Goal: Download file/media

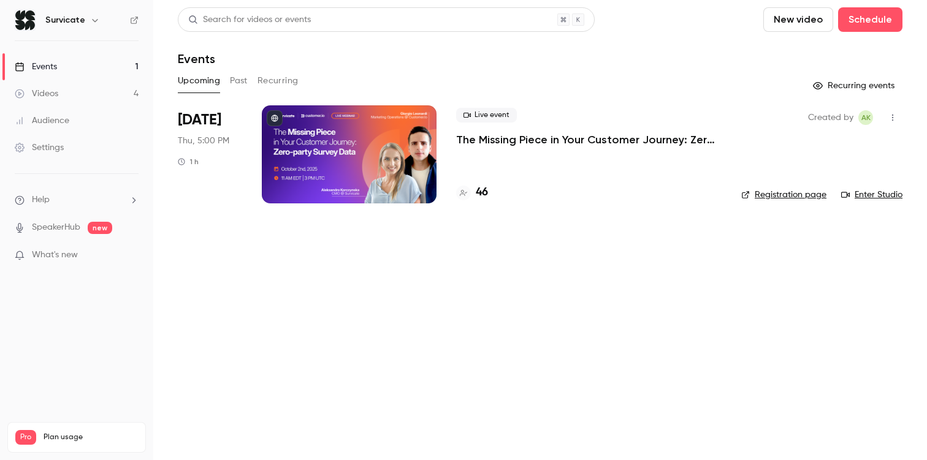
click at [482, 194] on h4 "46" at bounding box center [482, 193] width 12 height 17
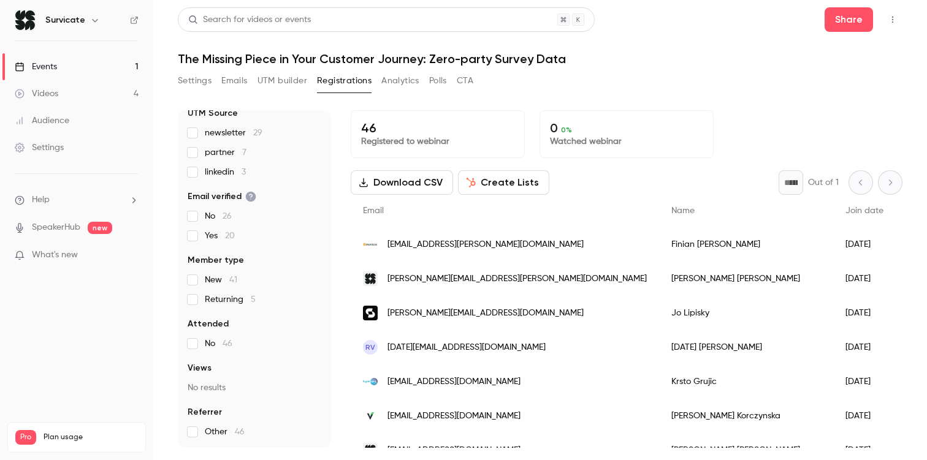
click at [424, 184] on button "Download CSV" at bounding box center [402, 182] width 102 height 25
